Goal: Information Seeking & Learning: Find contact information

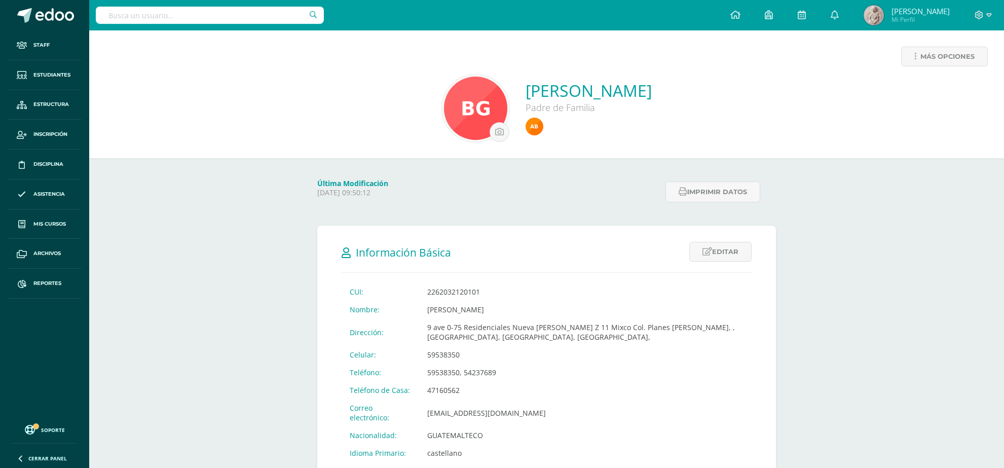
click at [274, 13] on input "text" at bounding box center [210, 15] width 228 height 17
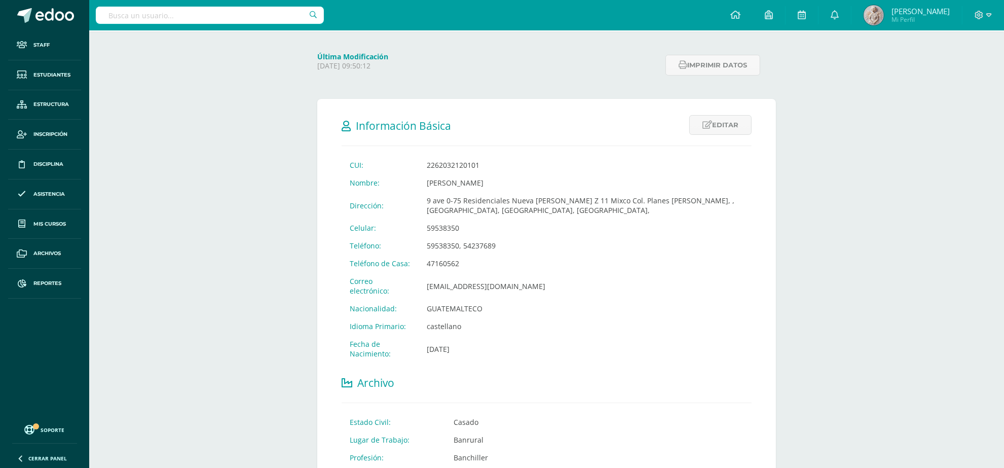
scroll to position [127, 0]
type input "santiago arreaga"
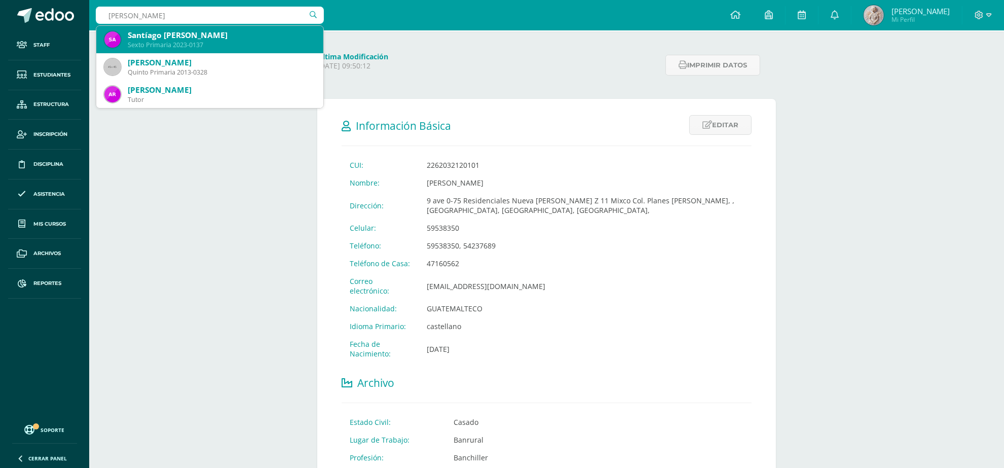
click at [202, 41] on div "Sexto Primaria 2023-0137" at bounding box center [222, 45] width 188 height 9
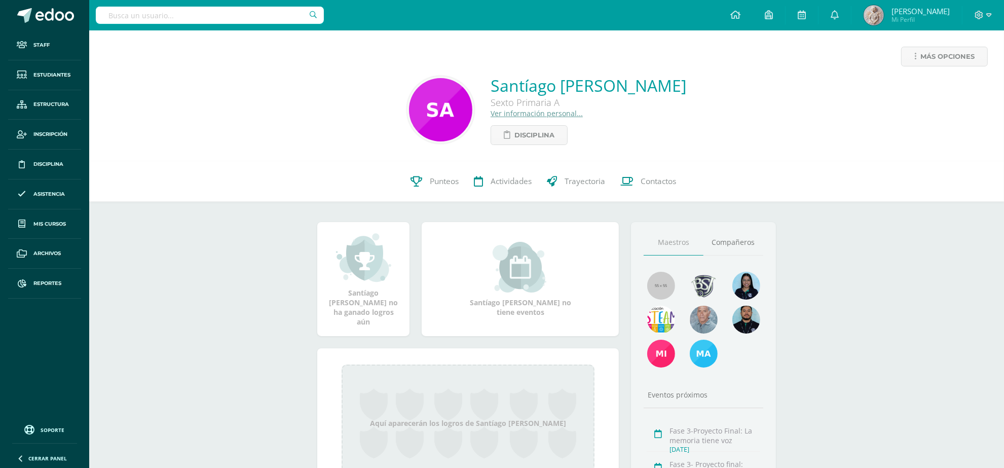
click at [502, 110] on link "Ver información personal..." at bounding box center [537, 113] width 92 height 10
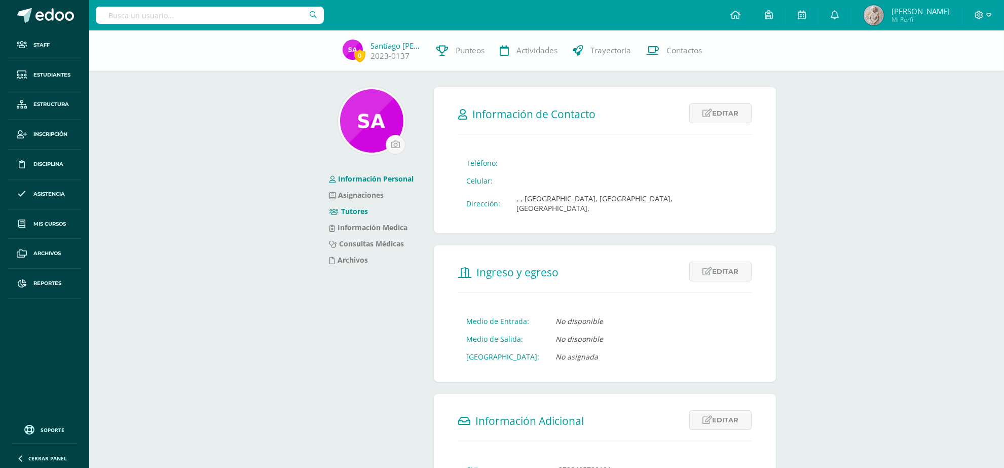
click at [358, 212] on link "Tutores" at bounding box center [349, 211] width 39 height 10
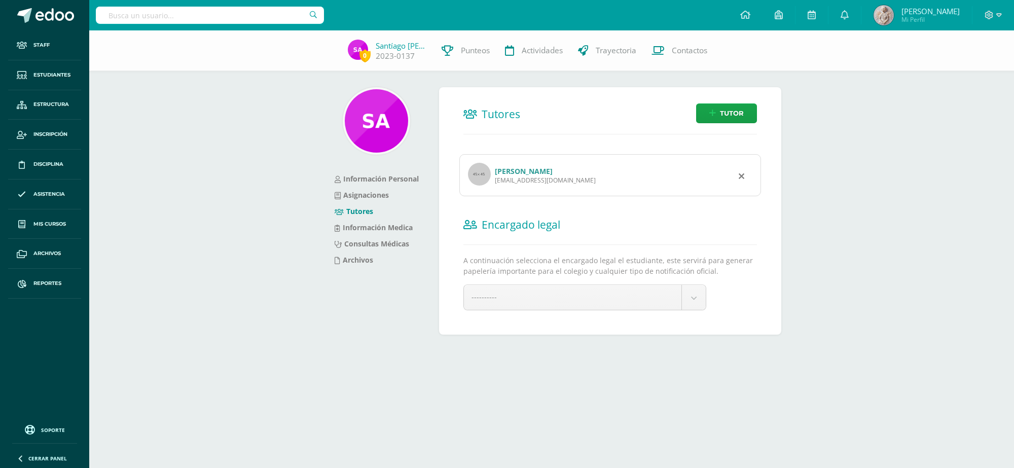
click at [550, 170] on link "[PERSON_NAME]" at bounding box center [524, 171] width 58 height 10
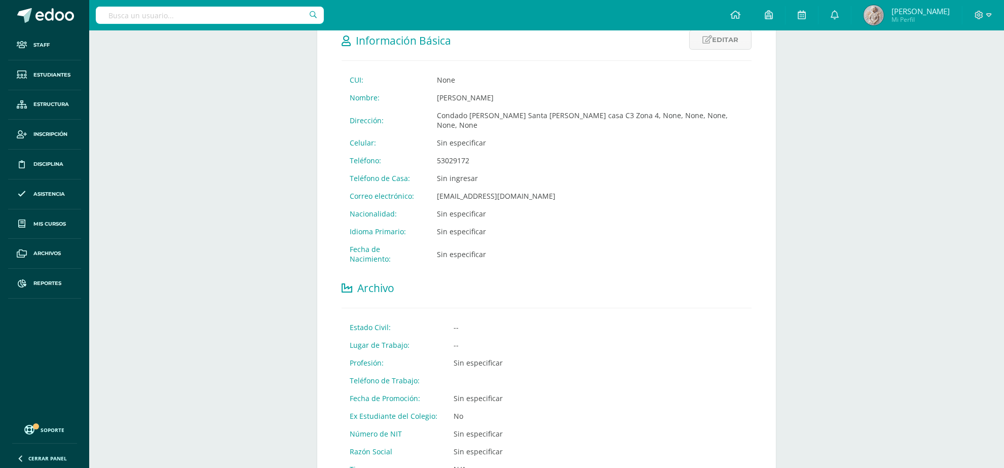
scroll to position [190, 0]
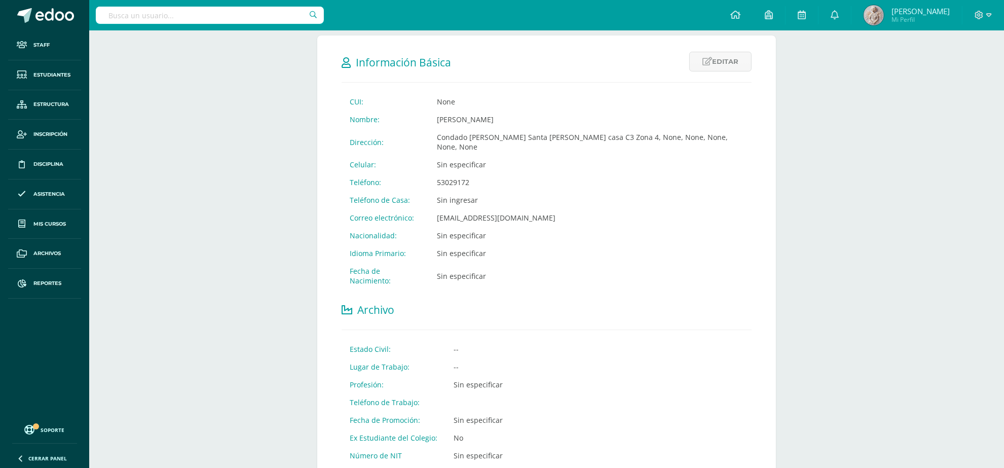
click at [206, 16] on input "text" at bounding box center [210, 15] width 228 height 17
type input "[PERSON_NAME]"
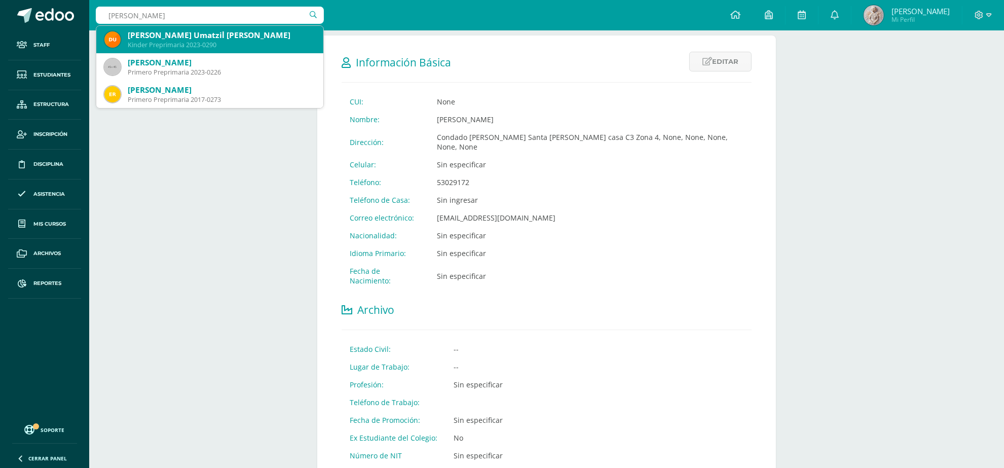
click at [198, 41] on div "Kinder Preprimaria 2023-0290" at bounding box center [222, 45] width 188 height 9
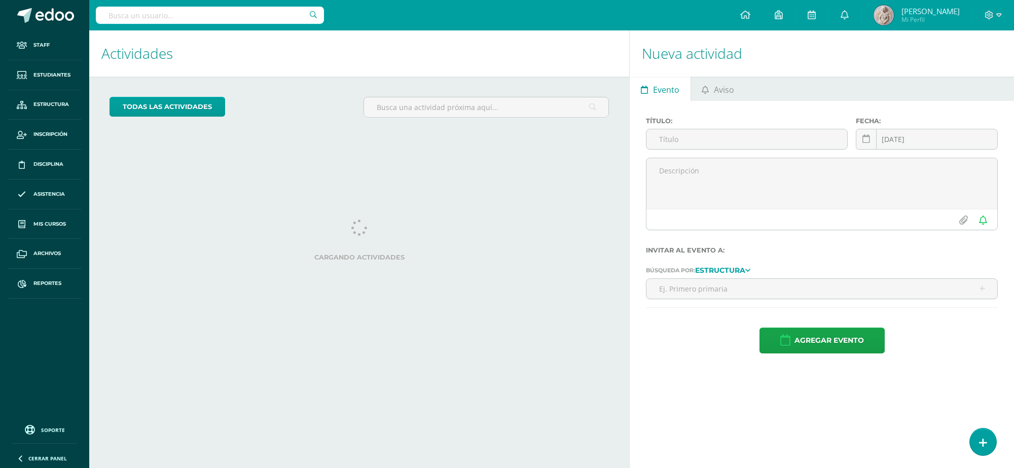
drag, startPoint x: 254, startPoint y: 14, endPoint x: 247, endPoint y: 23, distance: 11.2
click at [253, 16] on input "text" at bounding box center [210, 15] width 228 height 17
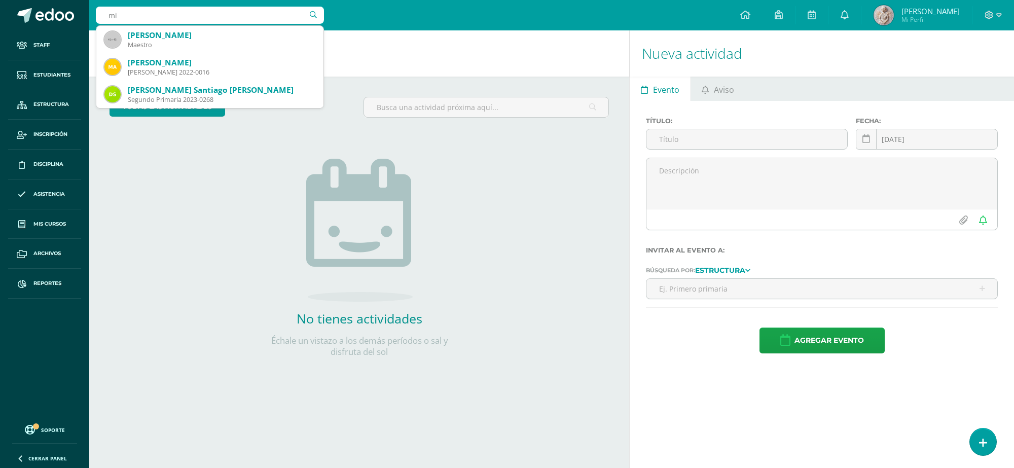
type input "m"
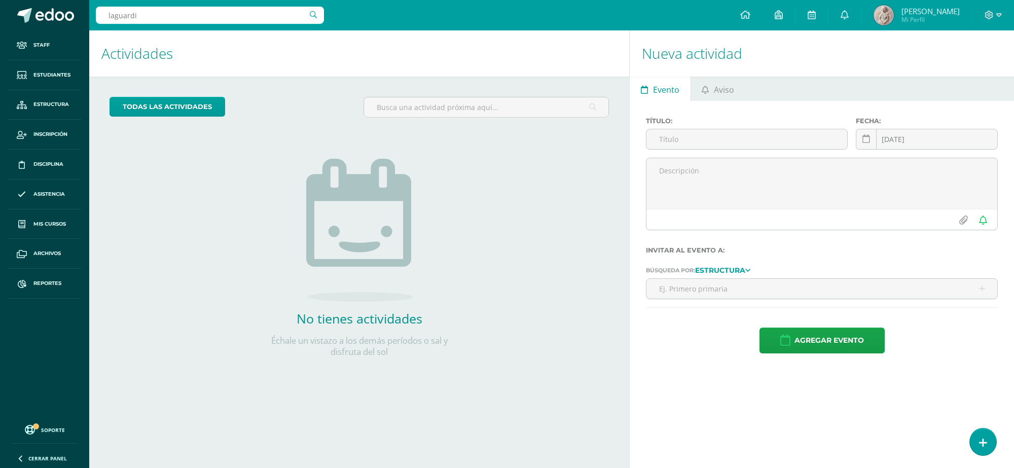
type input "laguardia"
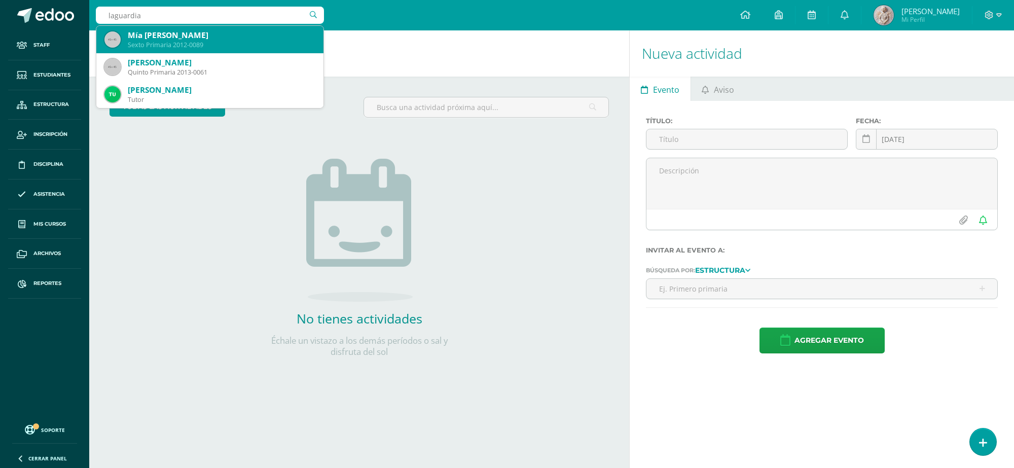
click at [206, 51] on div "Mía Jiména Laguardia Mejía Sexto Primaria 2012-0089" at bounding box center [209, 39] width 211 height 27
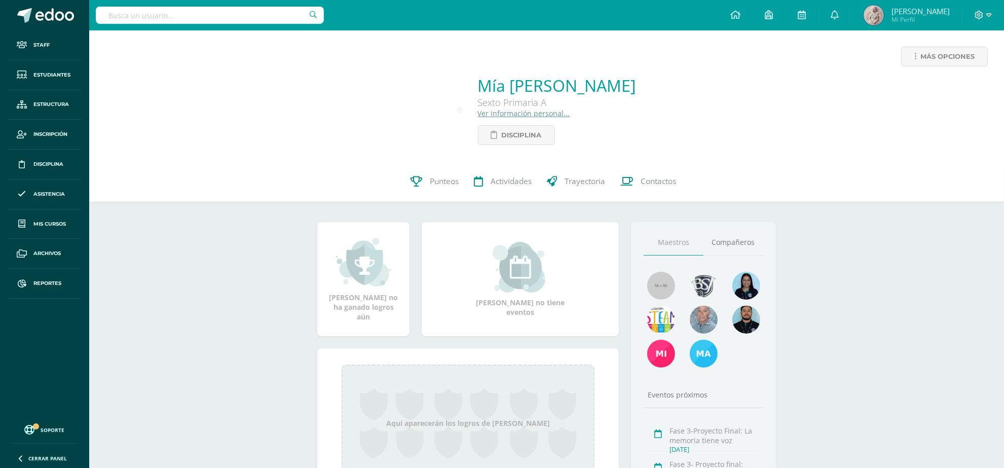
click at [507, 116] on link "Ver información personal..." at bounding box center [524, 113] width 92 height 10
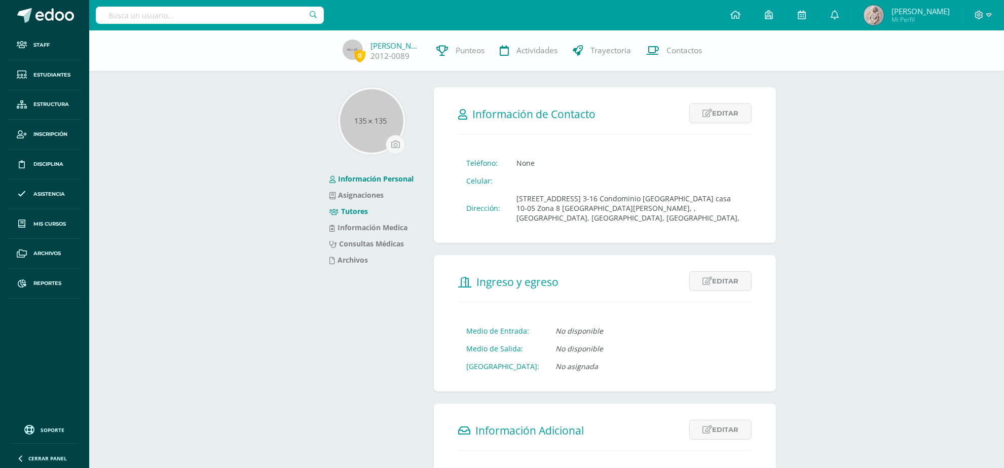
click at [354, 209] on link "Tutores" at bounding box center [349, 211] width 39 height 10
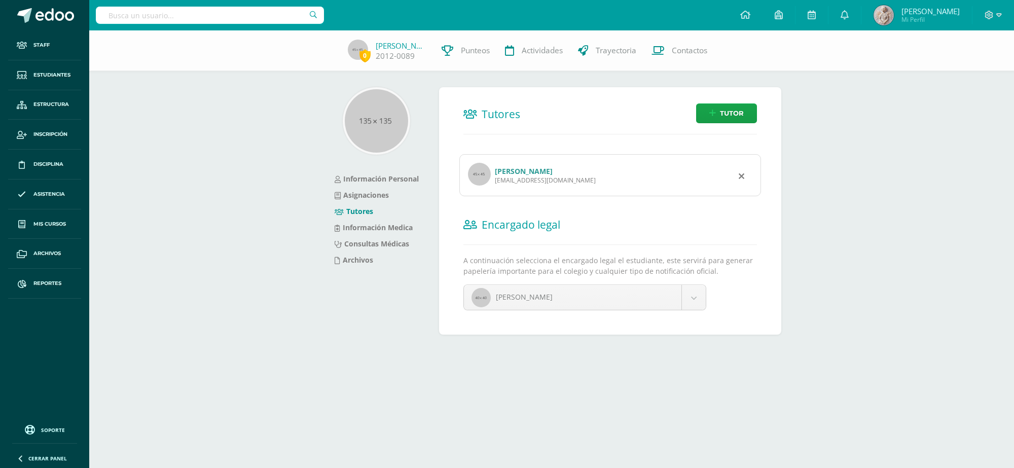
click at [516, 168] on link "Karla Sarahy Mejía Hernández" at bounding box center [524, 171] width 58 height 10
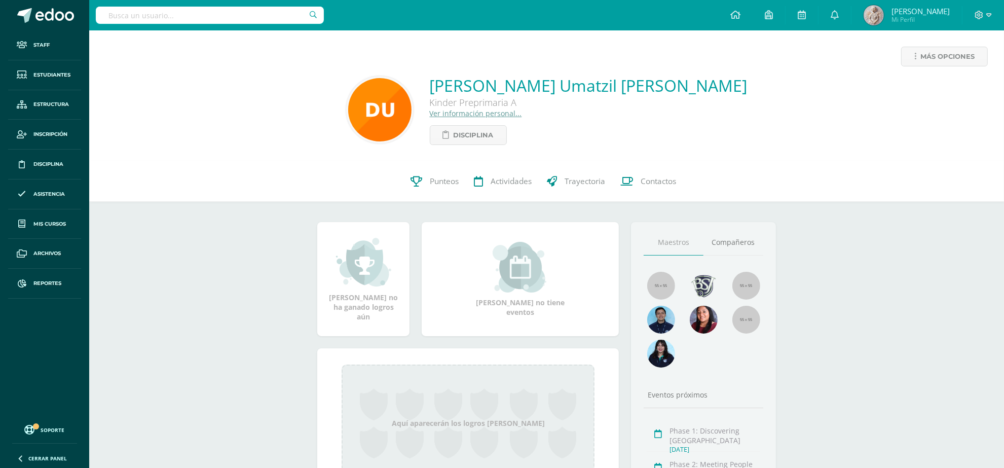
click at [500, 113] on link "Ver información personal..." at bounding box center [476, 113] width 92 height 10
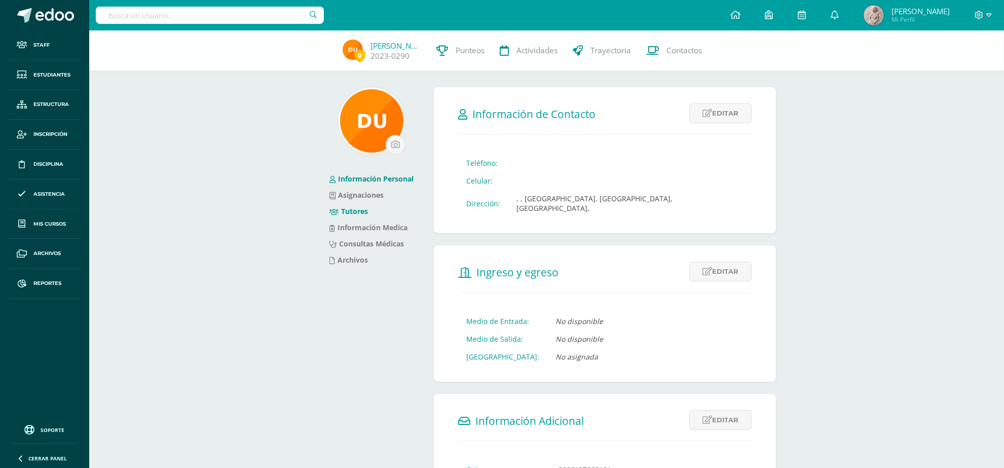
click at [353, 213] on link "Tutores" at bounding box center [349, 211] width 39 height 10
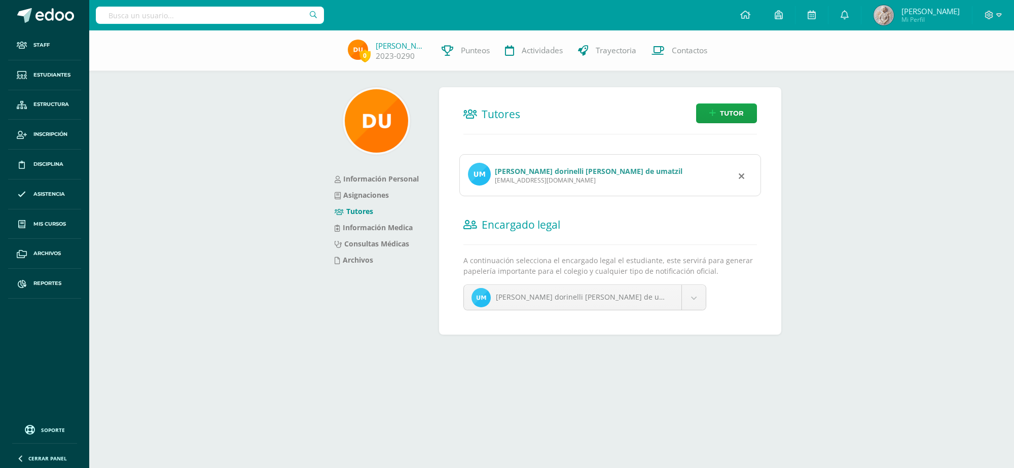
click at [551, 171] on link "Wendy dorinelli Aguilar de umatzil" at bounding box center [589, 171] width 188 height 10
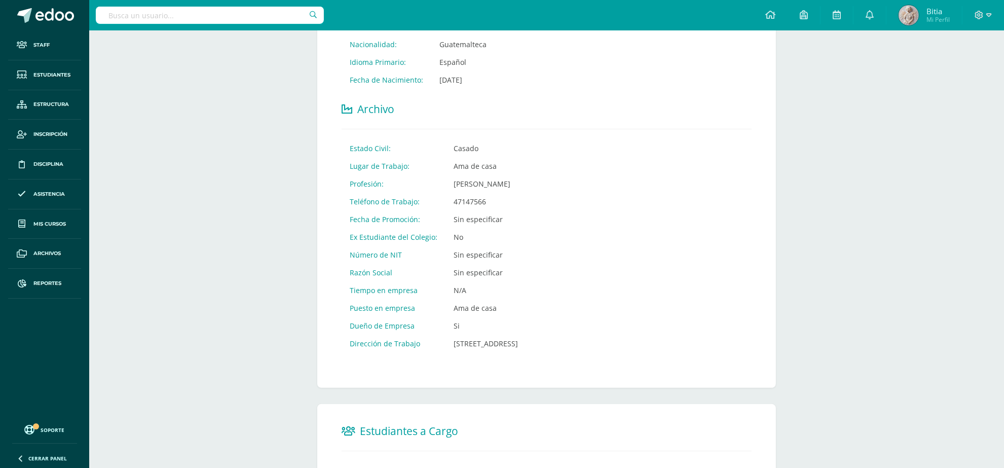
scroll to position [409, 0]
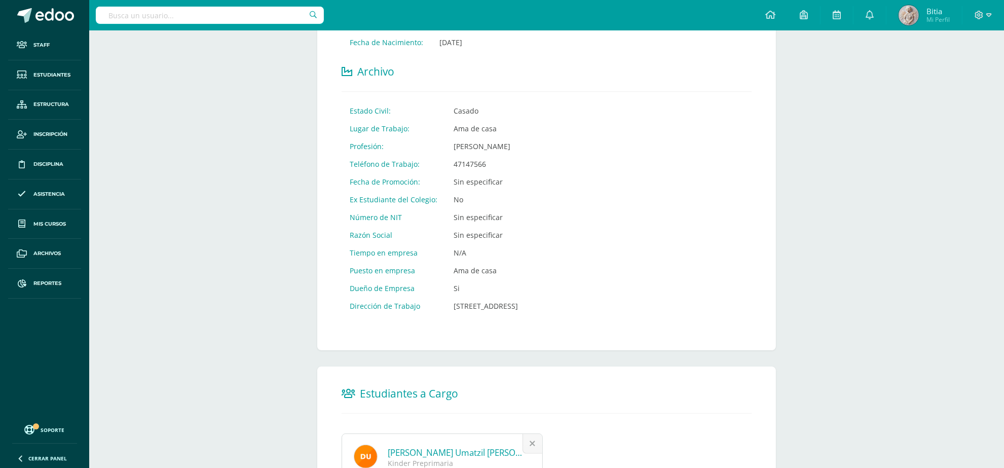
click at [158, 11] on input "text" at bounding box center [210, 15] width 228 height 17
type input "[PERSON_NAME]"
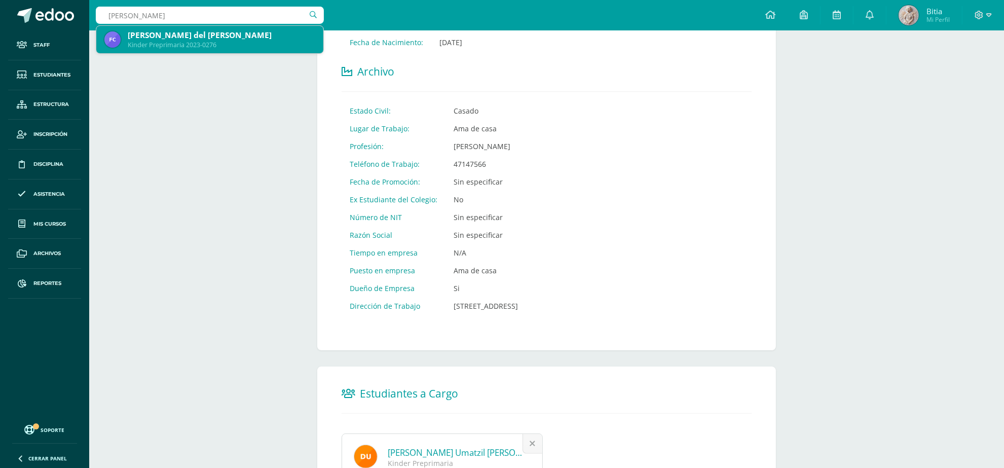
click at [222, 40] on div "Fátima del Carmen Castellanos Vargas" at bounding box center [222, 35] width 188 height 11
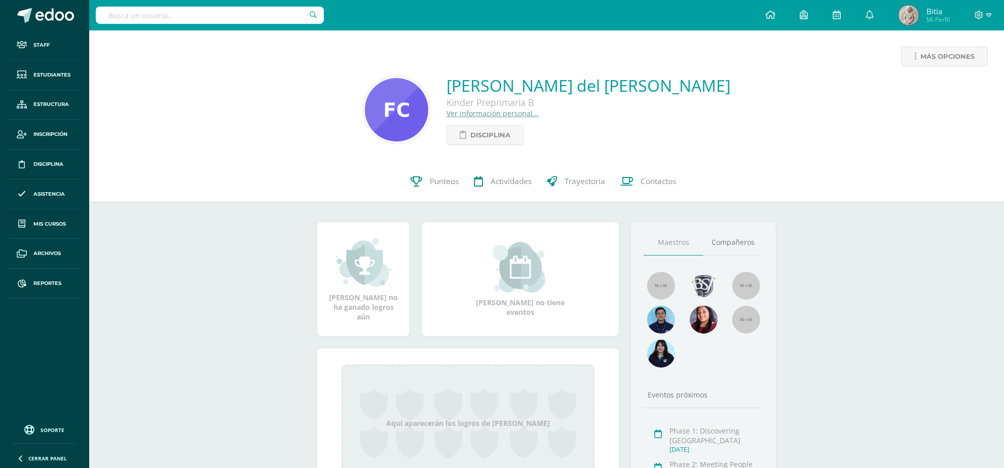
click at [474, 115] on link "Ver información personal..." at bounding box center [493, 113] width 92 height 10
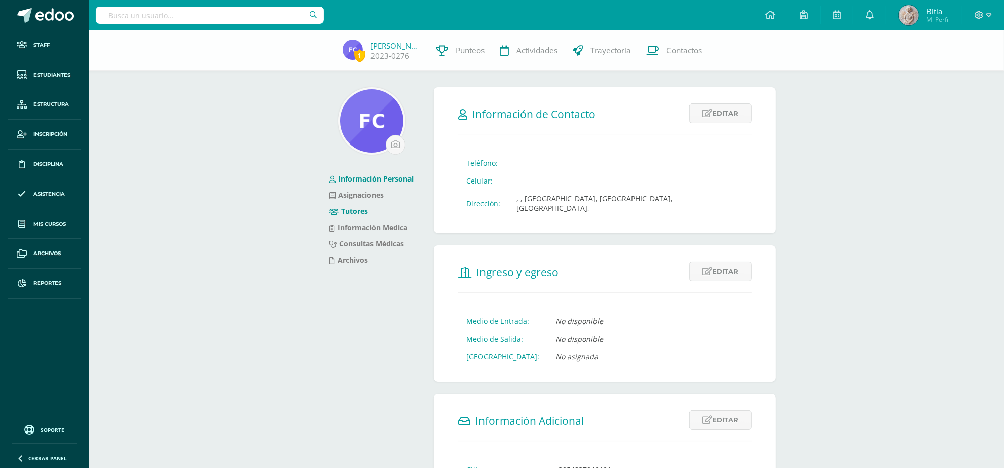
click at [369, 210] on li "Tutores" at bounding box center [372, 211] width 84 height 16
click at [358, 211] on link "Tutores" at bounding box center [349, 211] width 39 height 10
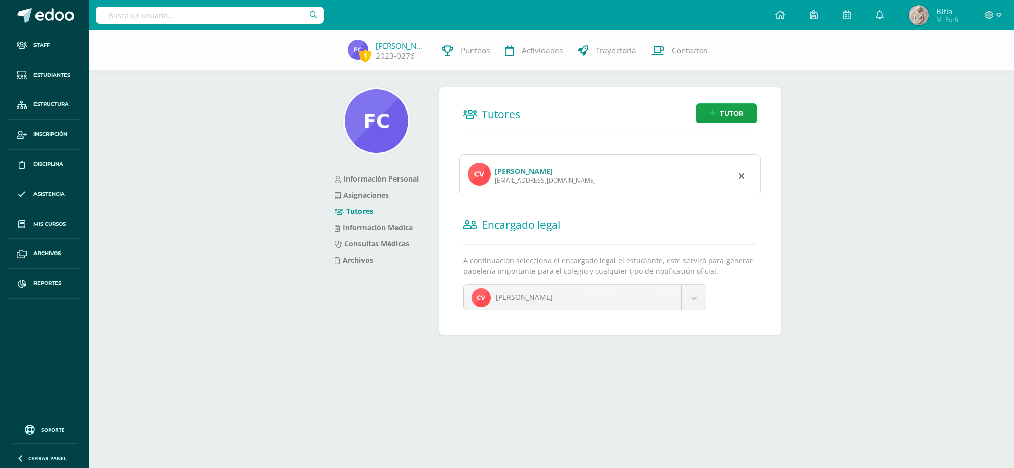
click at [526, 170] on link "[PERSON_NAME]" at bounding box center [524, 171] width 58 height 10
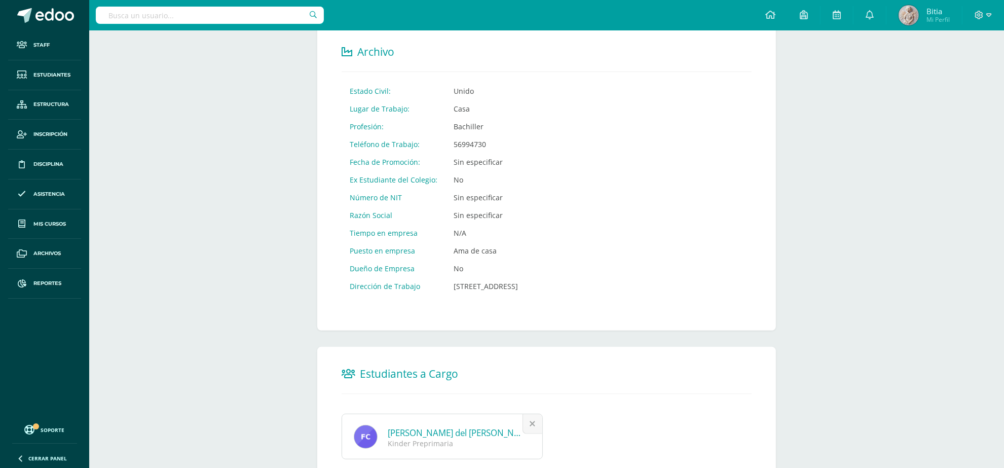
scroll to position [480, 0]
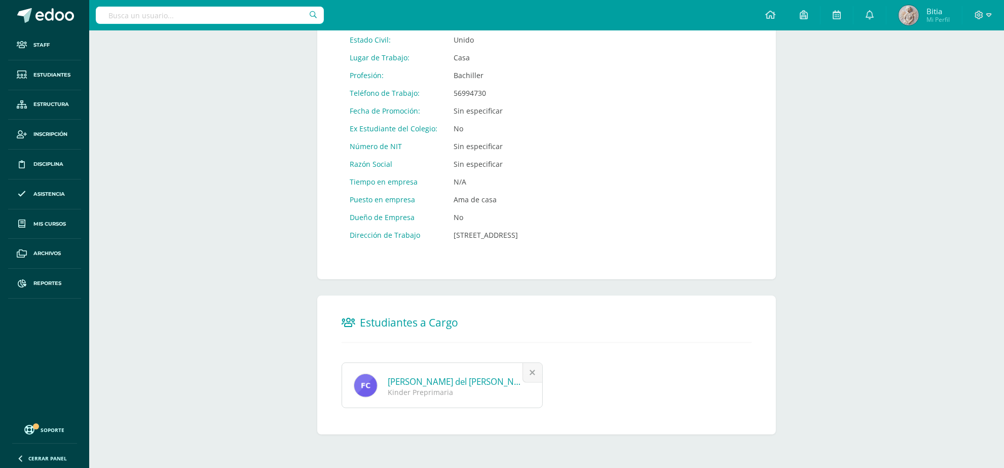
click at [214, 23] on input "text" at bounding box center [210, 15] width 228 height 17
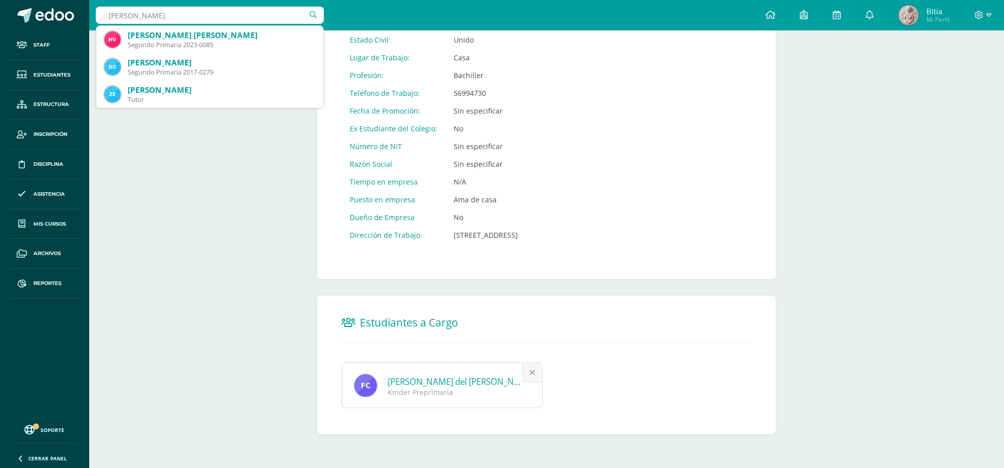
type input "hazel velasquez"
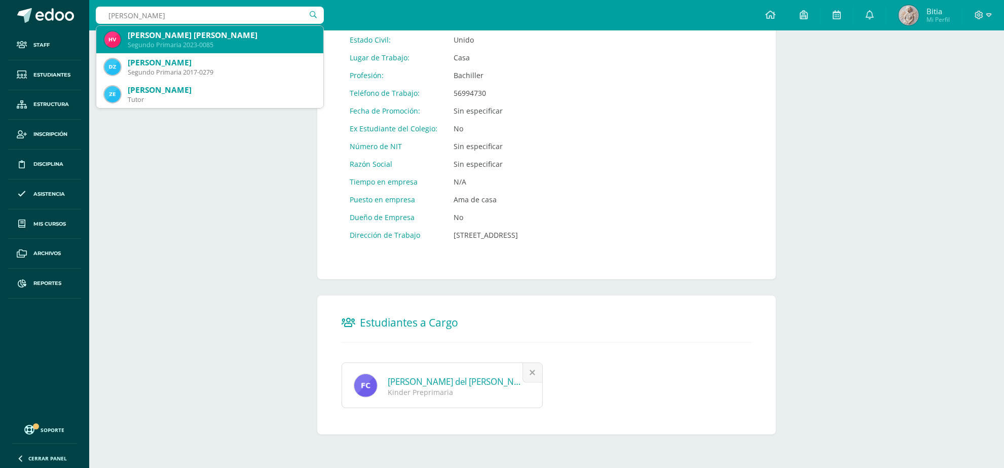
click at [207, 44] on div "Segundo Primaria 2023-0085" at bounding box center [222, 45] width 188 height 9
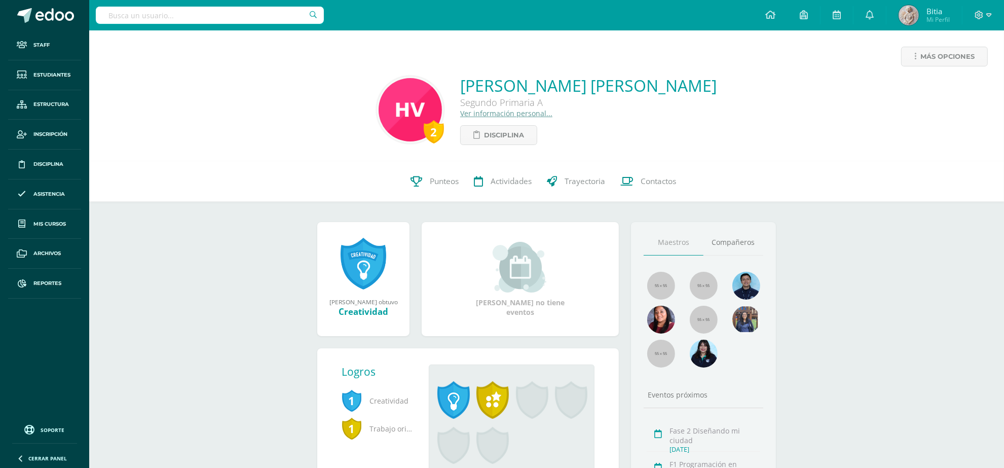
click at [460, 115] on link "Ver información personal..." at bounding box center [506, 113] width 92 height 10
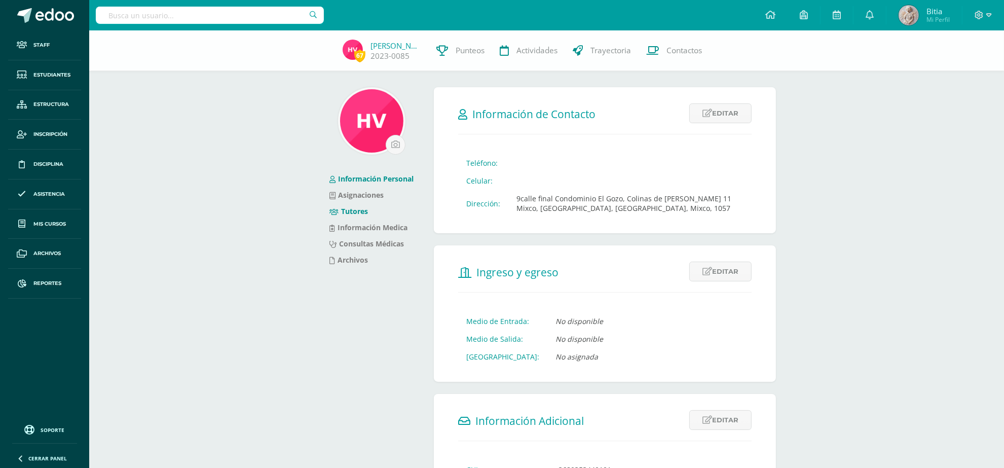
click at [347, 212] on link "Tutores" at bounding box center [349, 211] width 39 height 10
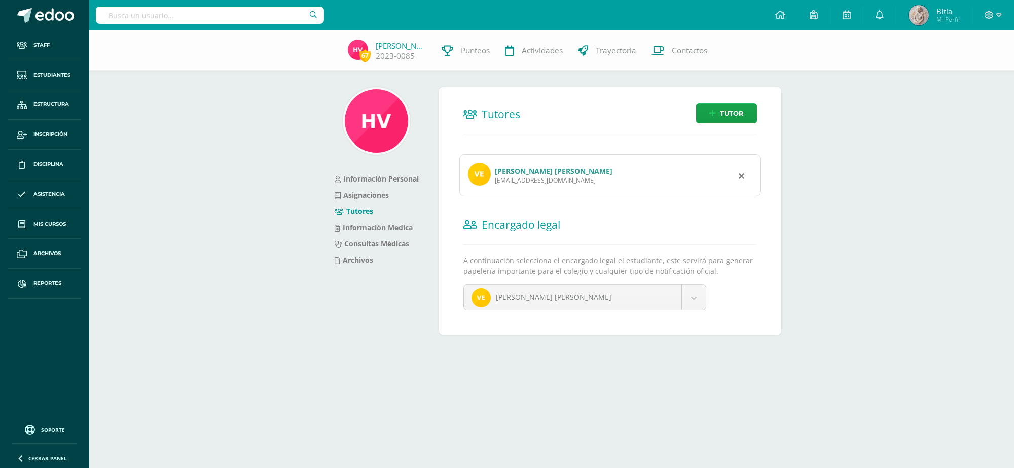
click at [541, 180] on div "[EMAIL_ADDRESS][DOMAIN_NAME]" at bounding box center [554, 180] width 118 height 9
click at [520, 176] on div "[EMAIL_ADDRESS][DOMAIN_NAME]" at bounding box center [554, 180] width 118 height 9
click at [520, 176] on div "v320@bilinguesanjuan.edu.gt" at bounding box center [554, 180] width 118 height 9
click at [508, 171] on link "Dimas Hans Francisco Velásquez Dávila" at bounding box center [554, 171] width 118 height 10
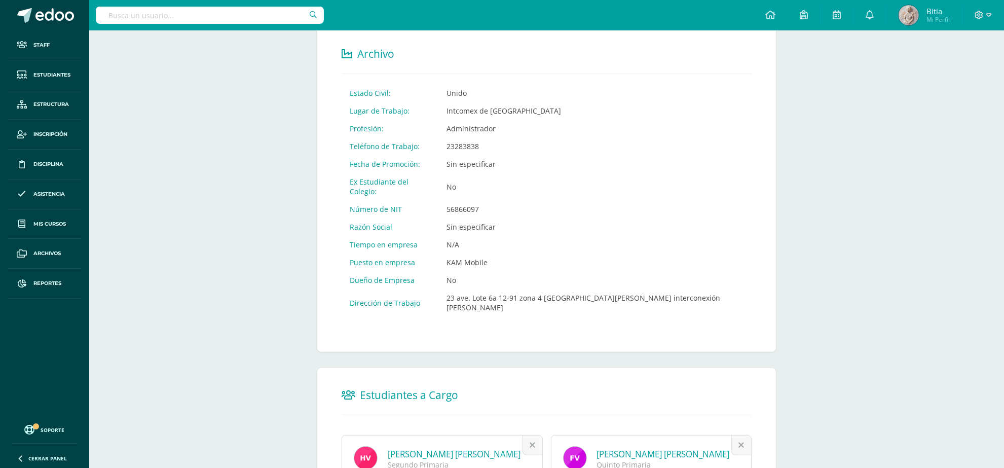
scroll to position [309, 0]
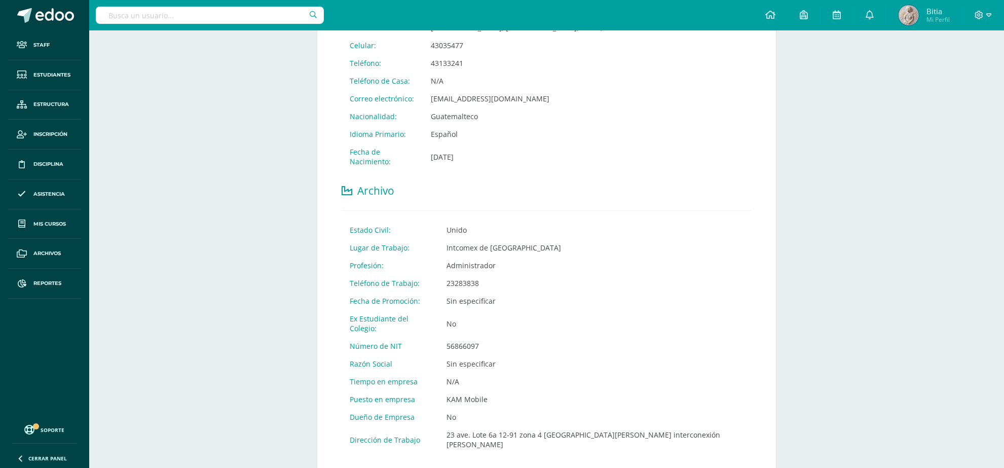
click at [224, 14] on input "text" at bounding box center [210, 15] width 228 height 17
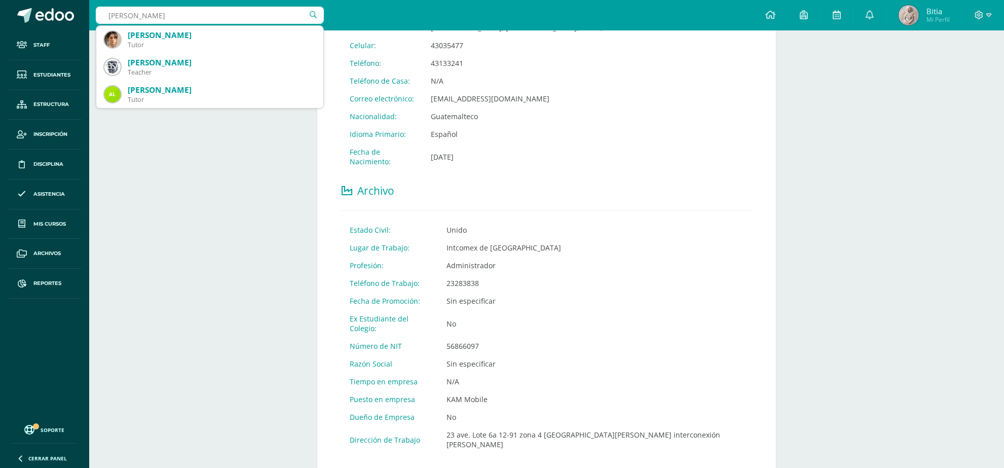
type input "luis angel"
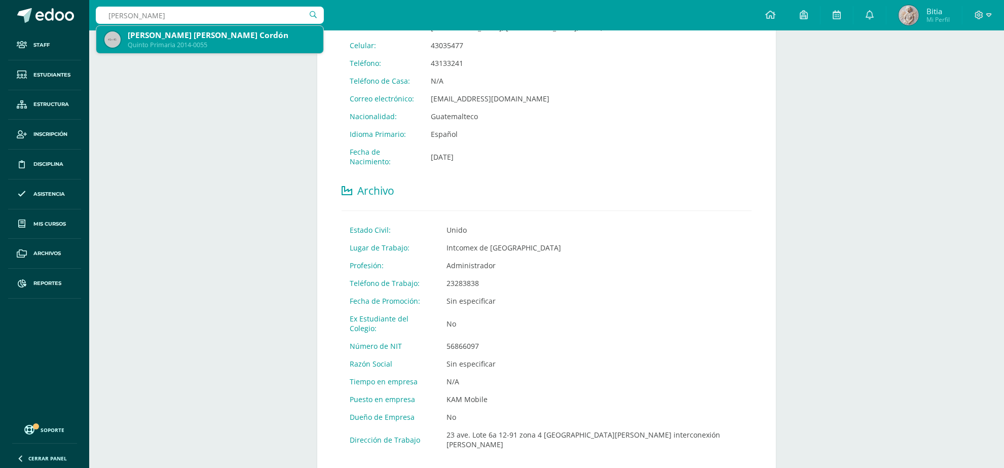
click at [211, 44] on div "Quinto Primaria 2014-0055" at bounding box center [222, 45] width 188 height 9
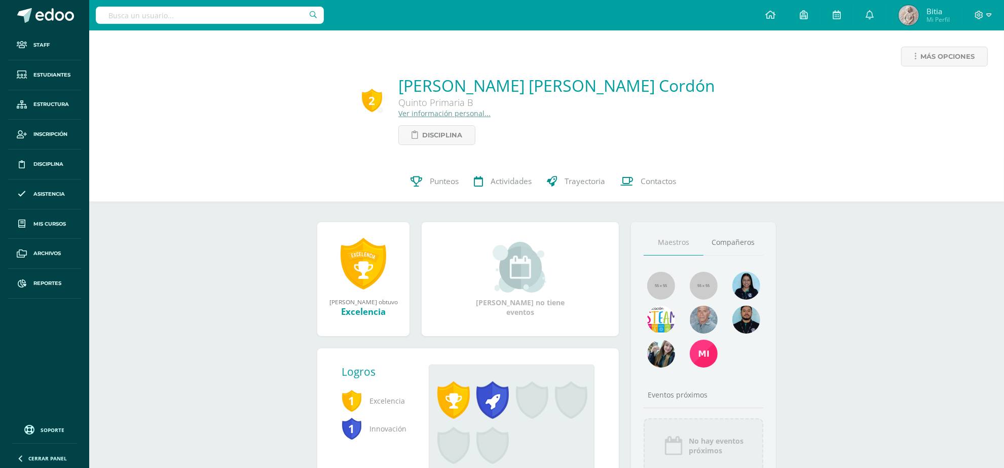
click at [474, 110] on link "Ver información personal..." at bounding box center [444, 113] width 92 height 10
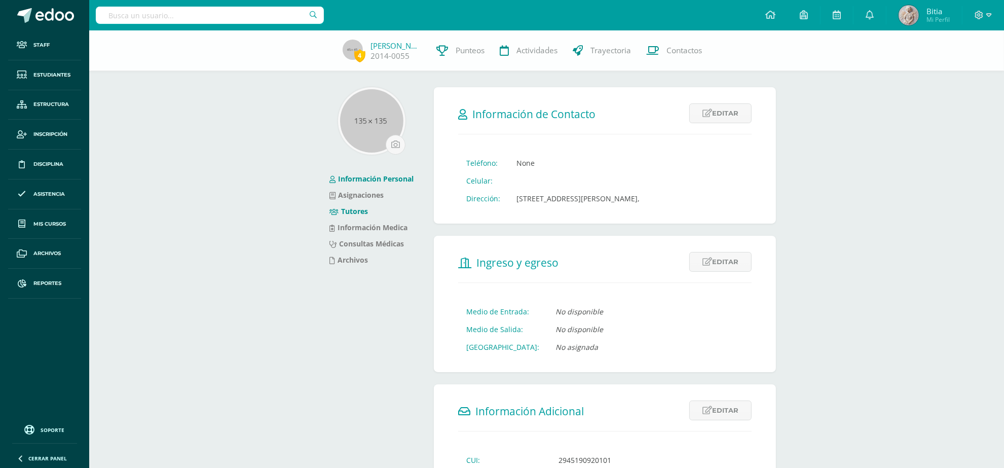
click at [356, 213] on link "Tutores" at bounding box center [349, 211] width 39 height 10
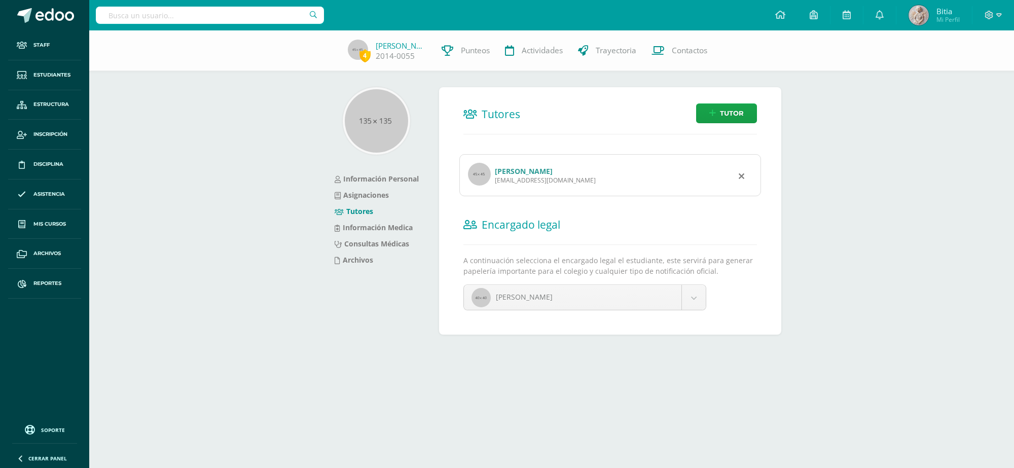
click at [511, 171] on link "Lucila Yamilet Cordón Soto" at bounding box center [524, 171] width 58 height 10
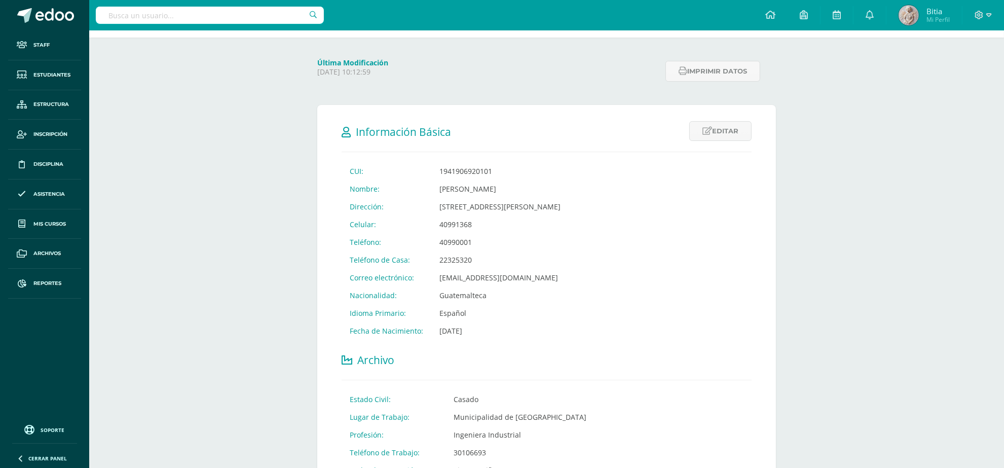
scroll to position [190, 0]
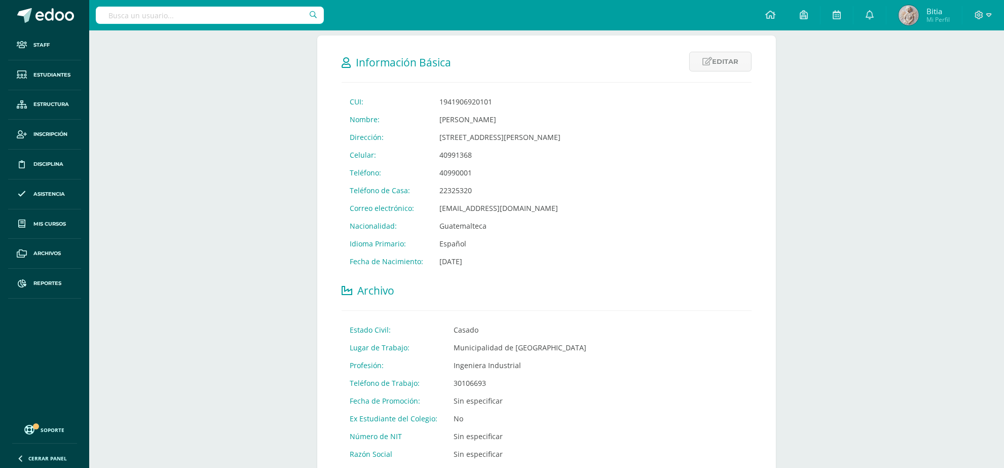
click at [264, 12] on input "text" at bounding box center [210, 15] width 228 height 17
type input "mateo flo"
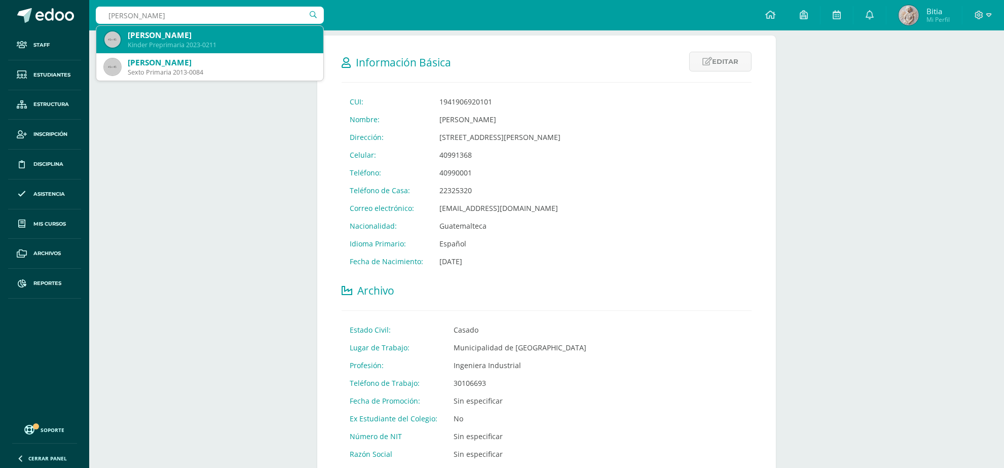
click at [204, 42] on div "Kinder Preprimaria 2023-0211" at bounding box center [222, 45] width 188 height 9
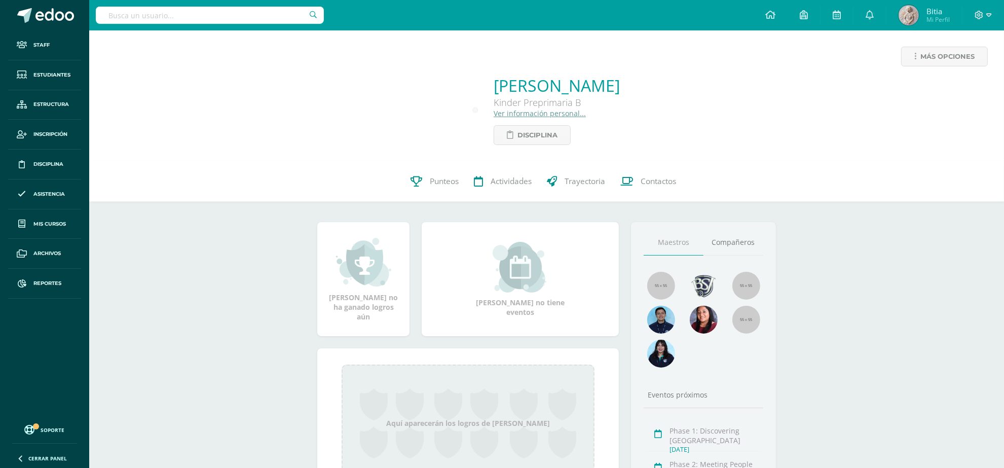
click at [494, 112] on link "Ver información personal..." at bounding box center [540, 113] width 92 height 10
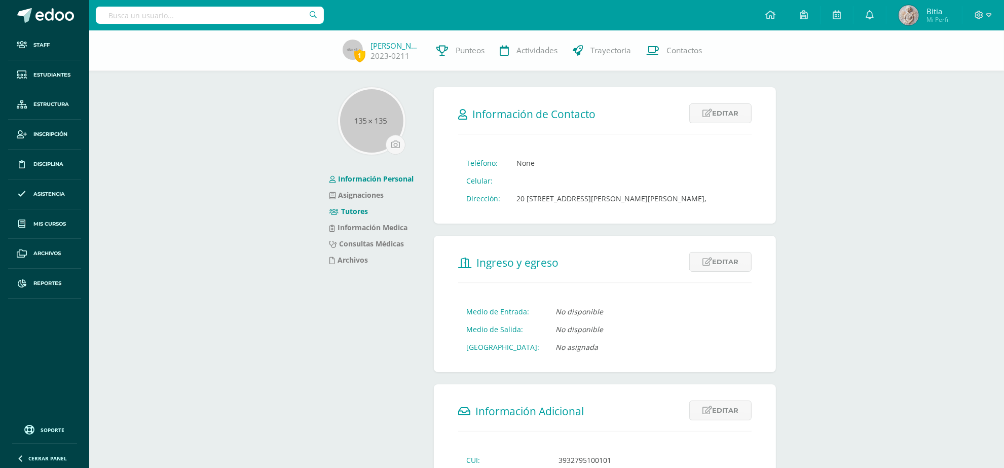
click at [358, 211] on link "Tutores" at bounding box center [349, 211] width 39 height 10
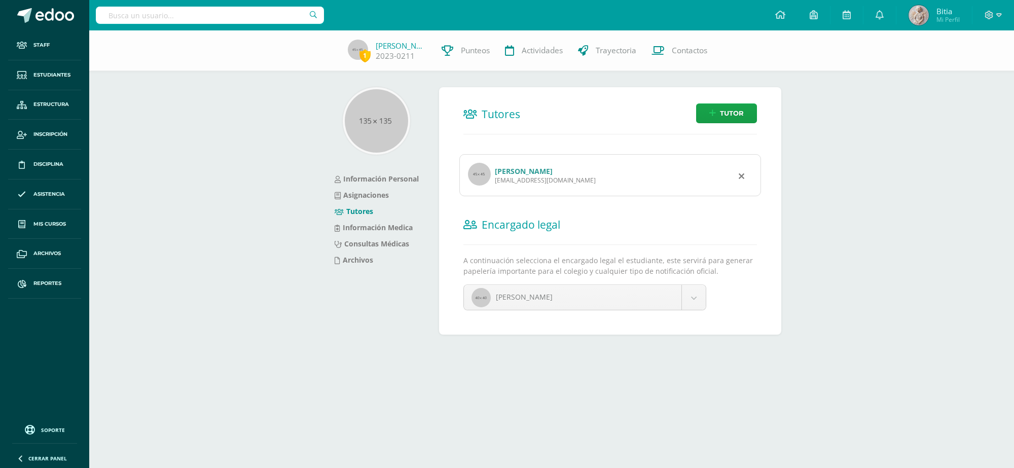
click at [553, 170] on link "[PERSON_NAME]" at bounding box center [524, 171] width 58 height 10
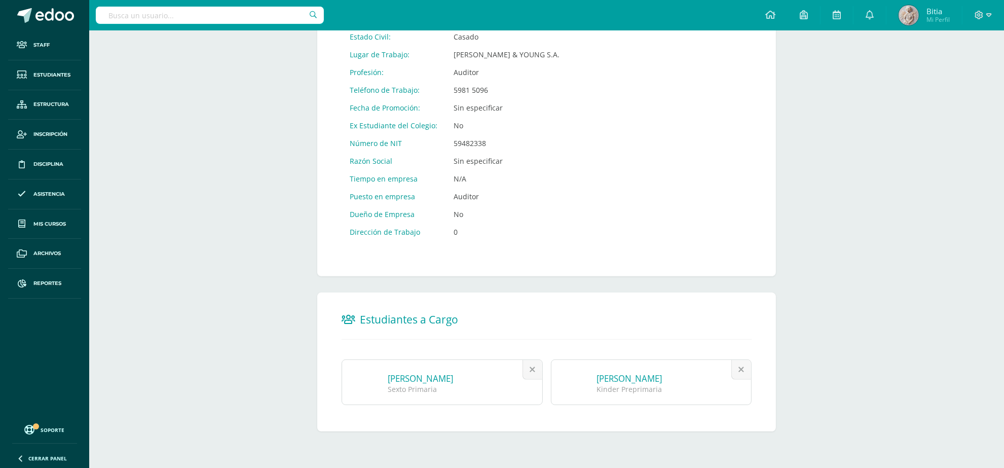
scroll to position [499, 0]
drag, startPoint x: 452, startPoint y: 56, endPoint x: 525, endPoint y: 62, distance: 73.3
click at [525, 62] on td "[PERSON_NAME] & YOUNG S.A." at bounding box center [507, 55] width 122 height 18
copy td "ERNST & YOUNG S.A."
click at [522, 99] on td "5981 5096" at bounding box center [507, 90] width 122 height 18
